Goal: Use online tool/utility

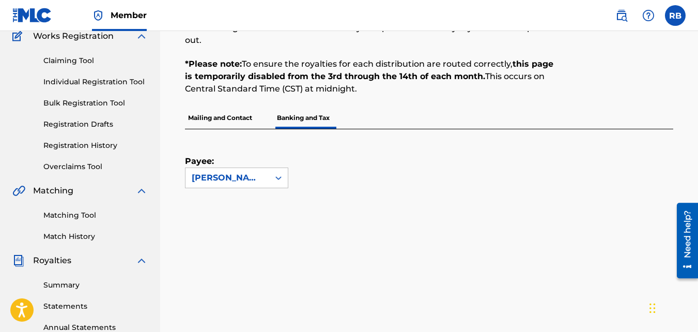
scroll to position [91, 0]
click at [93, 214] on link "Matching Tool" at bounding box center [95, 215] width 104 height 11
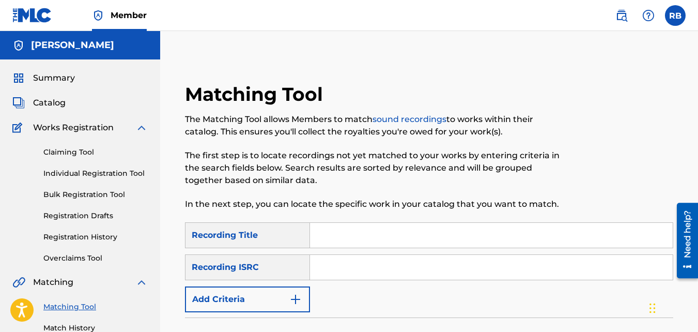
scroll to position [78, 0]
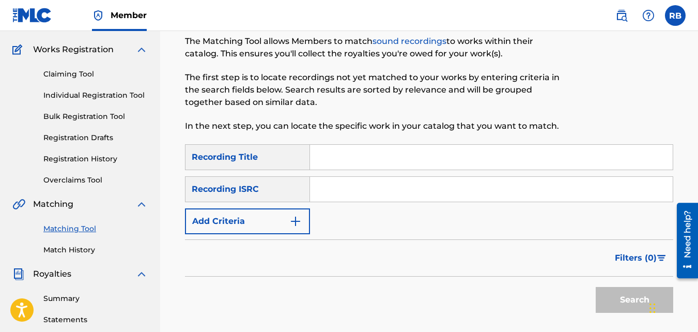
click at [233, 227] on button "Add Criteria" at bounding box center [247, 221] width 125 height 26
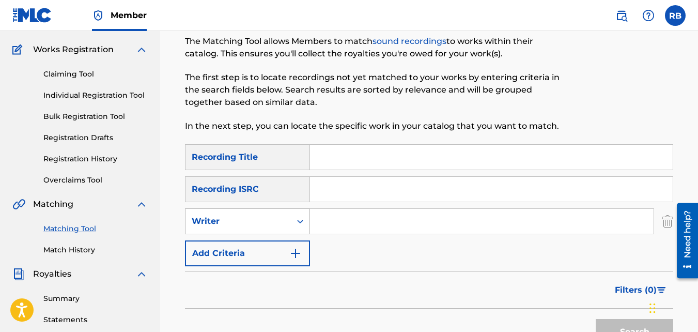
click at [248, 212] on div "Writer" at bounding box center [237, 221] width 105 height 20
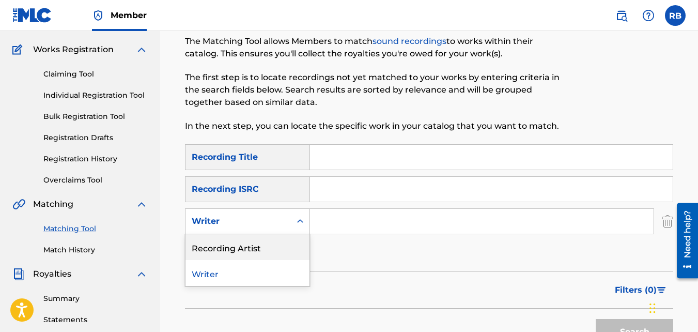
click at [247, 238] on div "Recording Artist" at bounding box center [247, 247] width 124 height 26
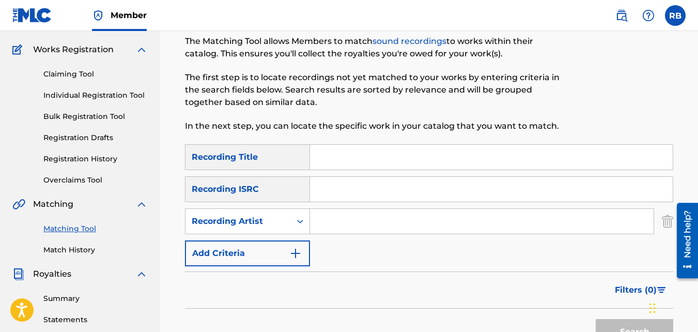
click at [349, 229] on input "Search Form" at bounding box center [481, 221] width 343 height 25
type input "mikej"
click at [595, 319] on button "Search" at bounding box center [633, 332] width 77 height 26
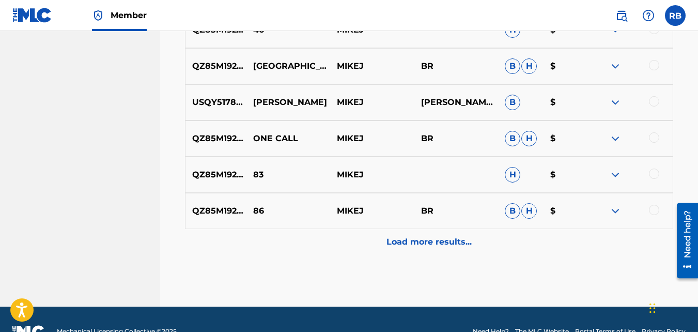
scroll to position [625, 0]
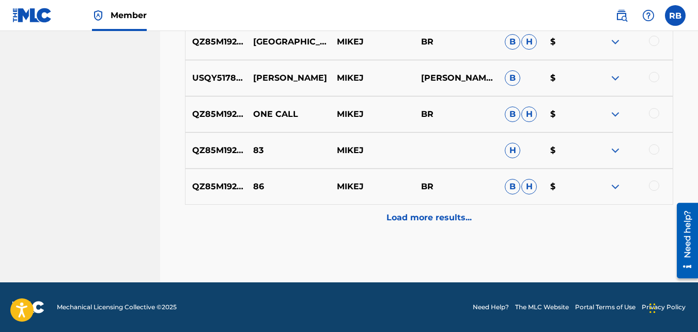
click at [349, 229] on div "Load more results..." at bounding box center [429, 218] width 488 height 26
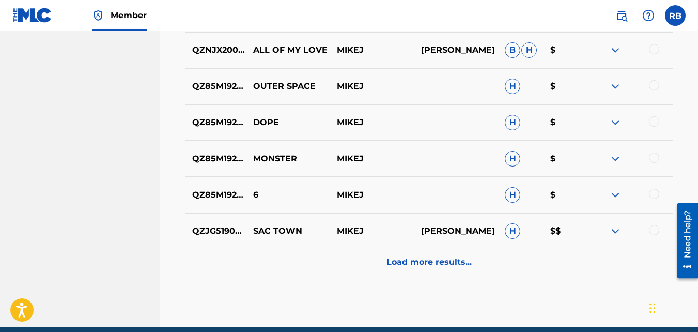
scroll to position [986, 0]
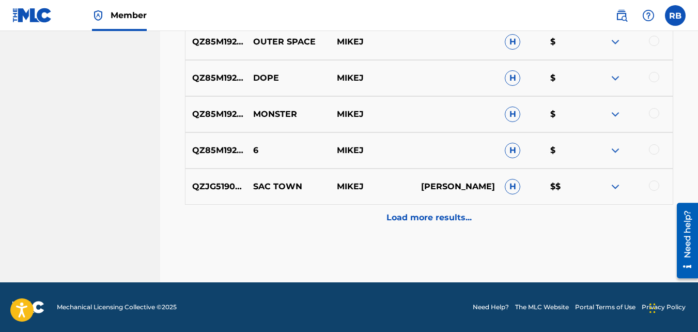
click at [348, 212] on div "Load more results..." at bounding box center [429, 218] width 488 height 26
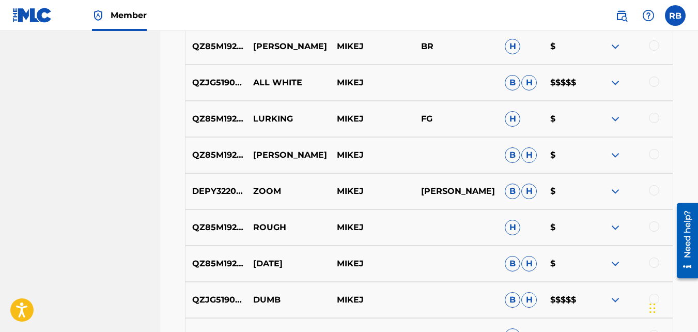
scroll to position [1348, 0]
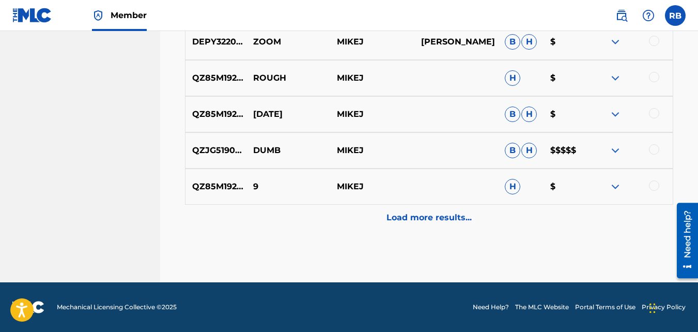
click at [609, 153] on img at bounding box center [615, 150] width 12 height 12
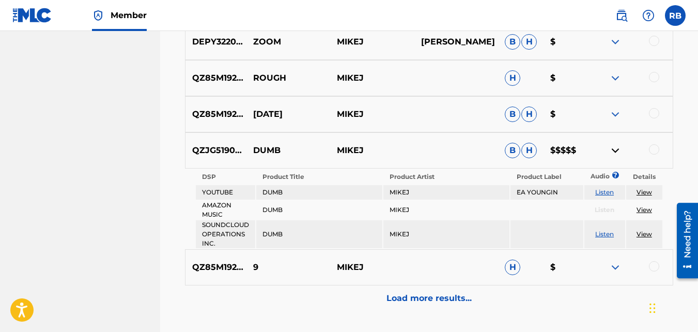
scroll to position [1429, 0]
